Goal: Transaction & Acquisition: Purchase product/service

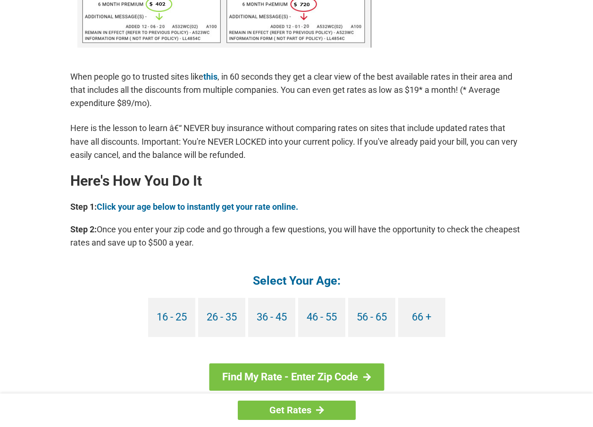
scroll to position [707, 0]
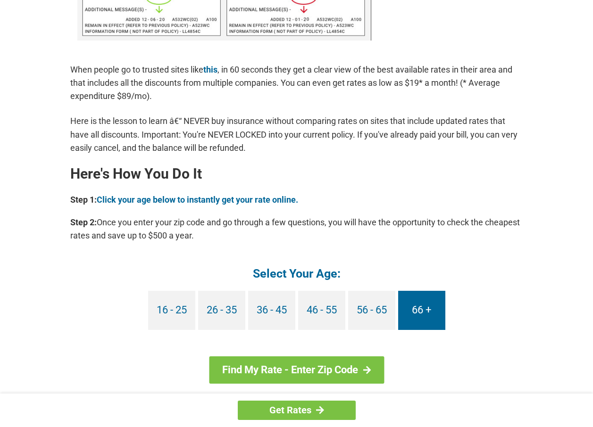
click at [421, 310] on link "66 +" at bounding box center [421, 310] width 47 height 39
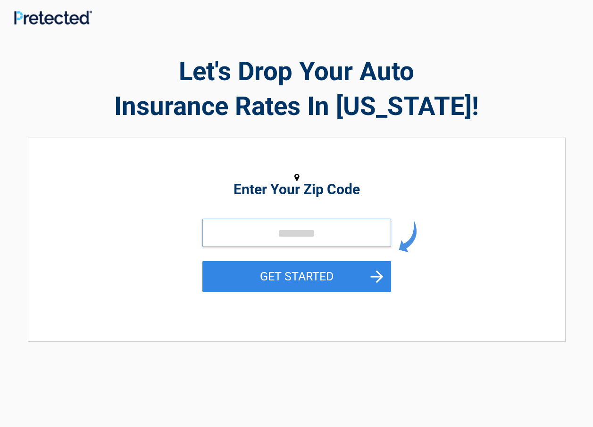
click at [293, 235] on input "tel" at bounding box center [296, 233] width 189 height 28
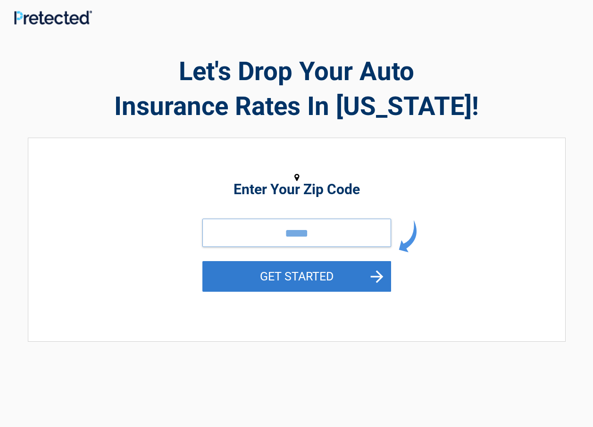
type input "*****"
click at [382, 275] on button "GET STARTED" at bounding box center [296, 276] width 189 height 31
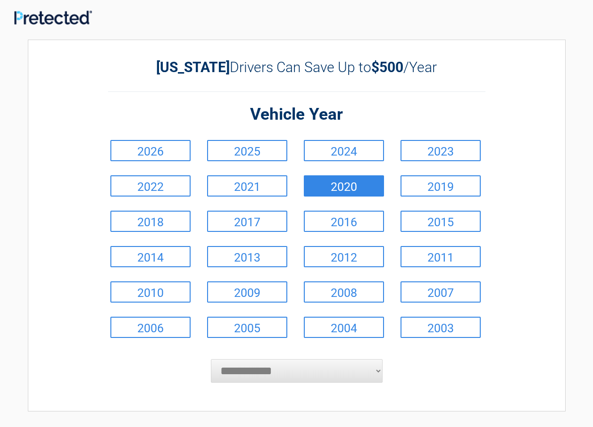
click at [344, 188] on link "2020" at bounding box center [344, 185] width 80 height 21
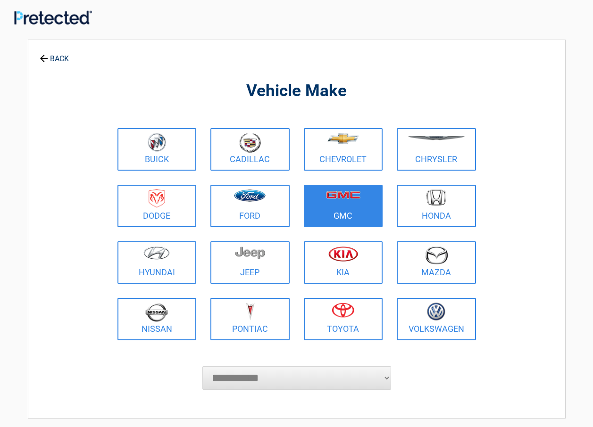
click at [334, 215] on link "GMC" at bounding box center [343, 206] width 79 height 42
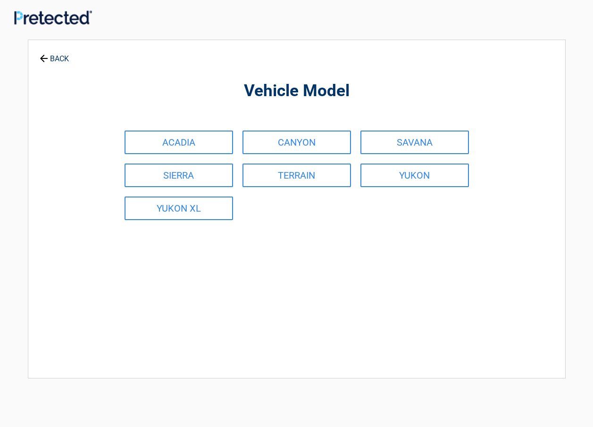
click at [56, 55] on link "BACK" at bounding box center [54, 54] width 33 height 17
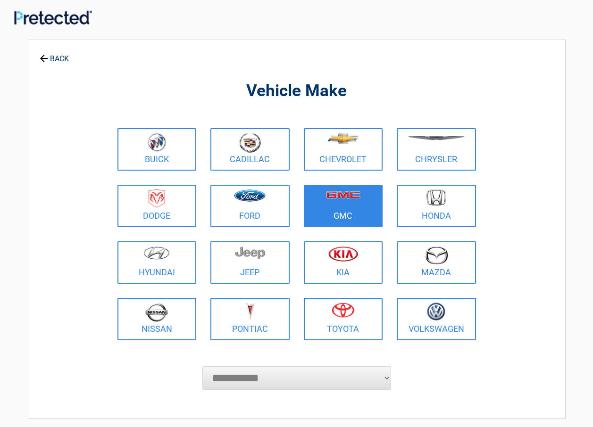
click at [332, 210] on figure at bounding box center [343, 200] width 68 height 21
